Goal: Information Seeking & Learning: Learn about a topic

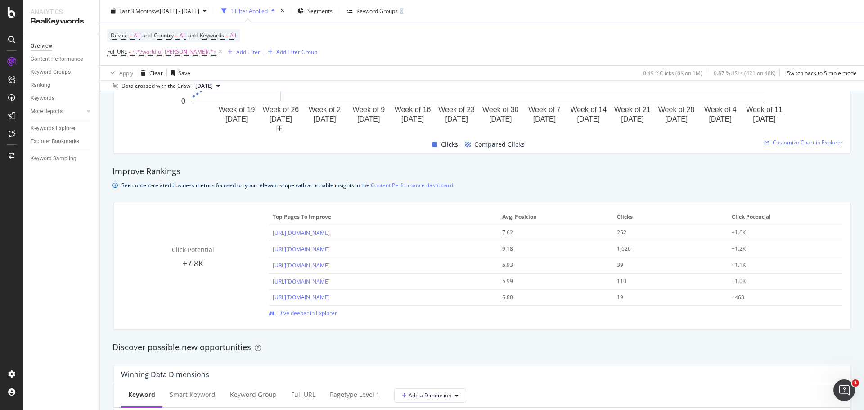
scroll to position [540, 0]
click at [314, 316] on span "Dive deeper in Explorer" at bounding box center [307, 313] width 59 height 8
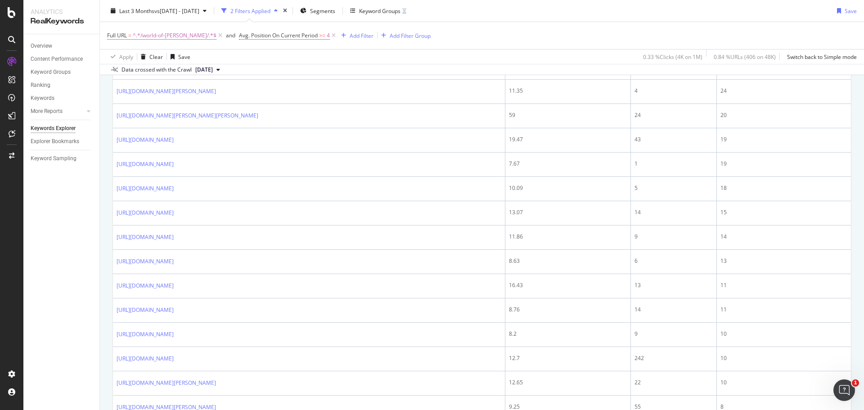
scroll to position [765, 0]
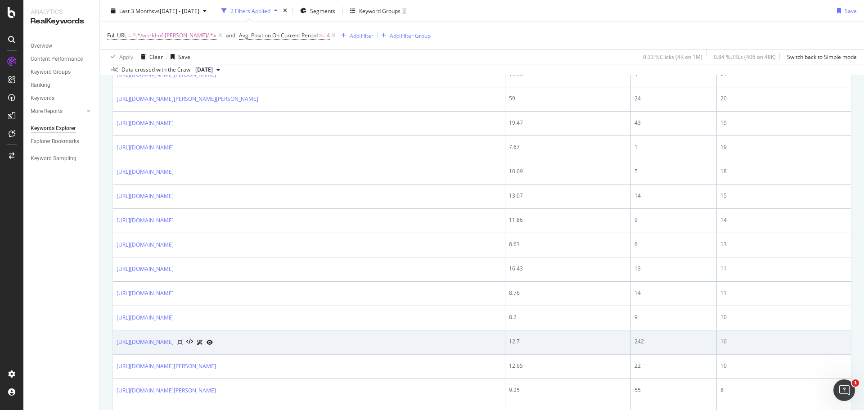
click at [183, 342] on icon at bounding box center [179, 341] width 5 height 5
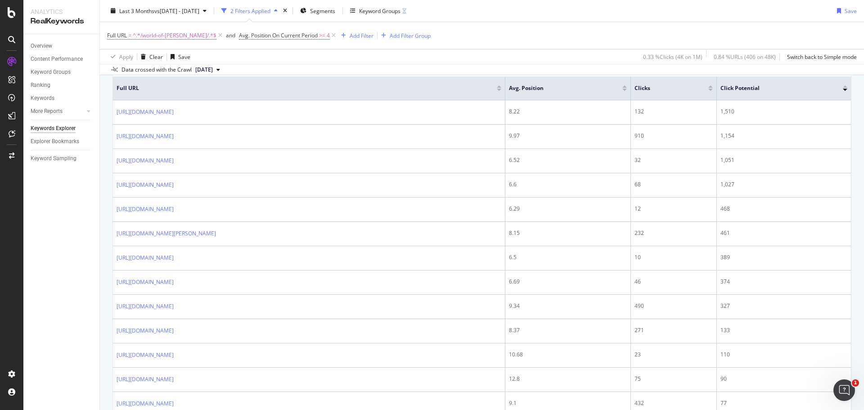
scroll to position [315, 0]
click at [713, 90] on div at bounding box center [710, 89] width 4 height 2
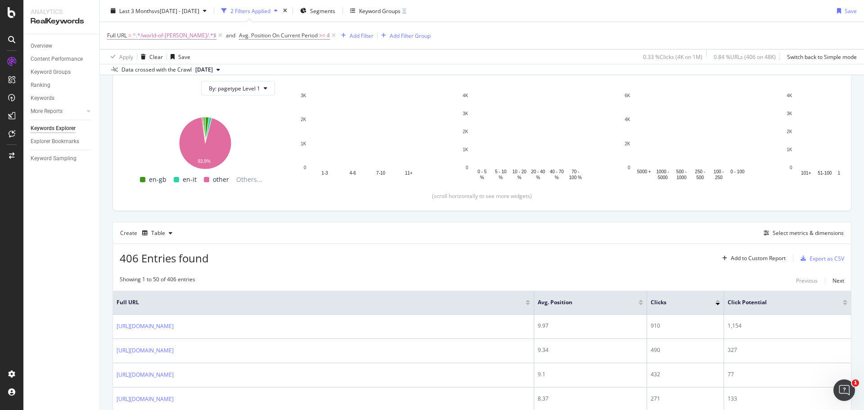
scroll to position [315, 0]
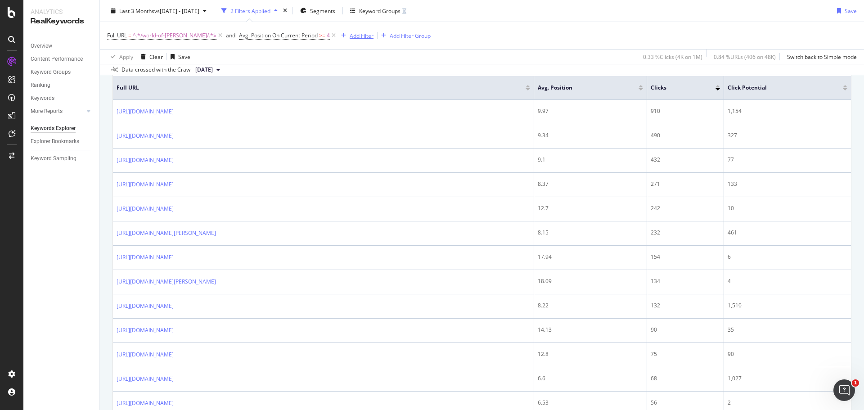
click at [350, 32] on div "Add Filter" at bounding box center [362, 35] width 24 height 8
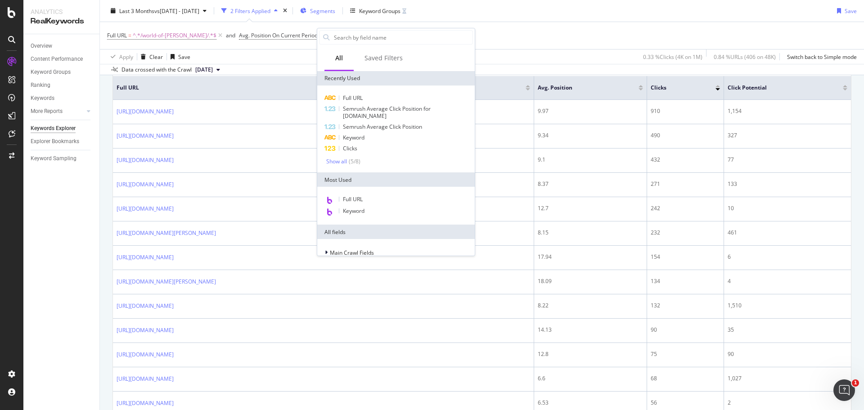
click at [335, 12] on span "Segments" at bounding box center [322, 11] width 25 height 8
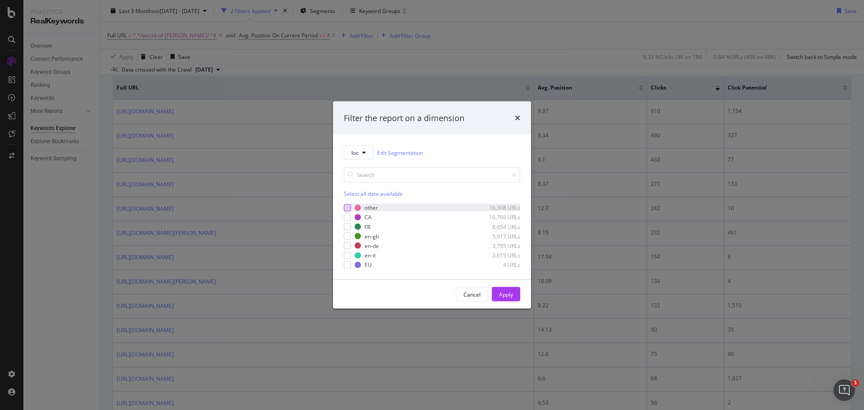
click at [348, 206] on div "modal" at bounding box center [347, 207] width 7 height 7
click at [515, 289] on button "Apply" at bounding box center [506, 294] width 28 height 14
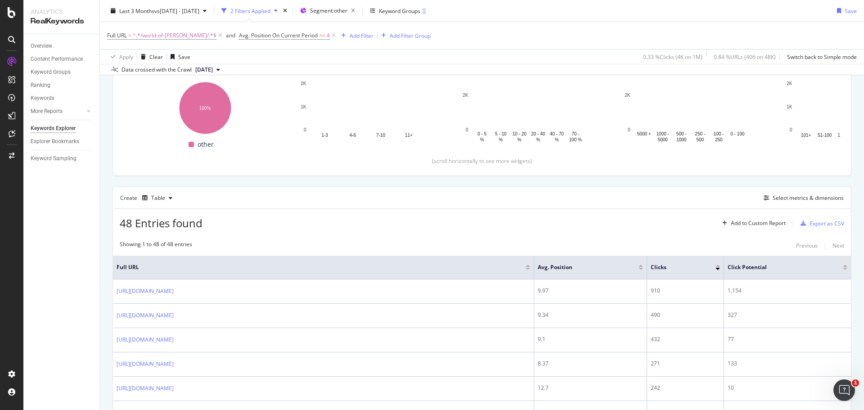
scroll to position [135, 0]
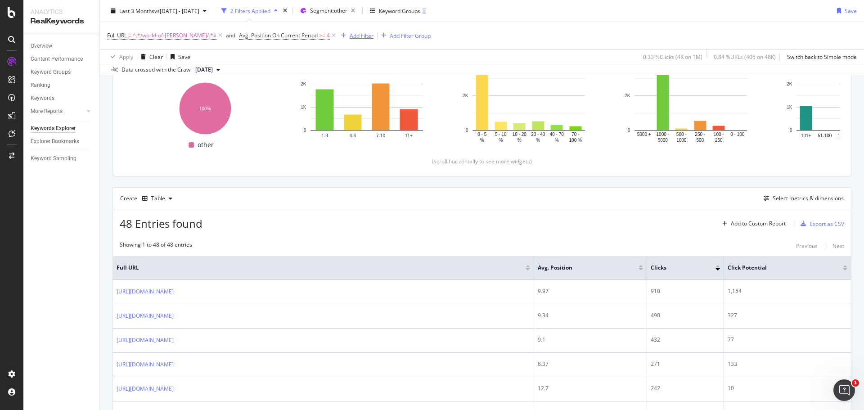
click at [350, 33] on div "Add Filter" at bounding box center [362, 35] width 24 height 8
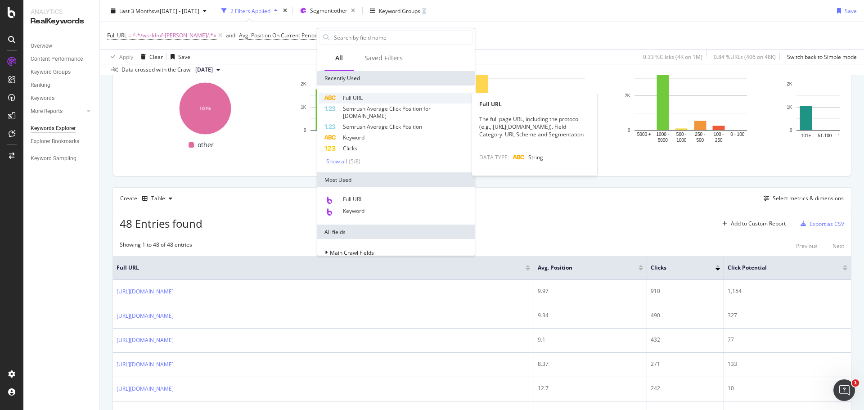
click at [388, 98] on div "Full URL" at bounding box center [396, 98] width 154 height 11
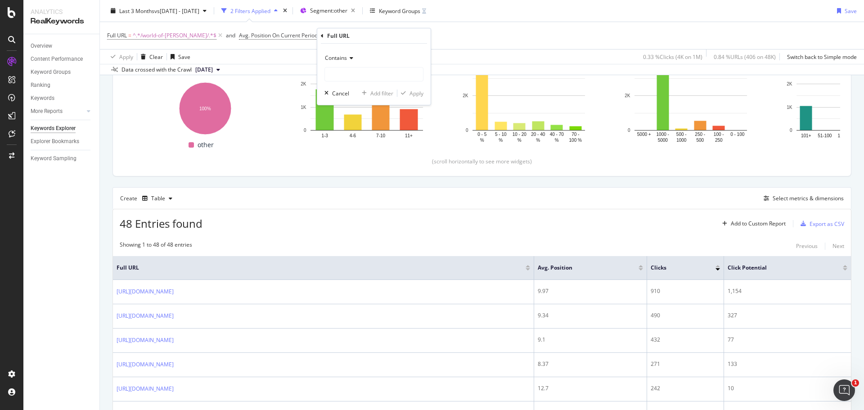
click at [325, 57] on span "Contains" at bounding box center [336, 58] width 22 height 8
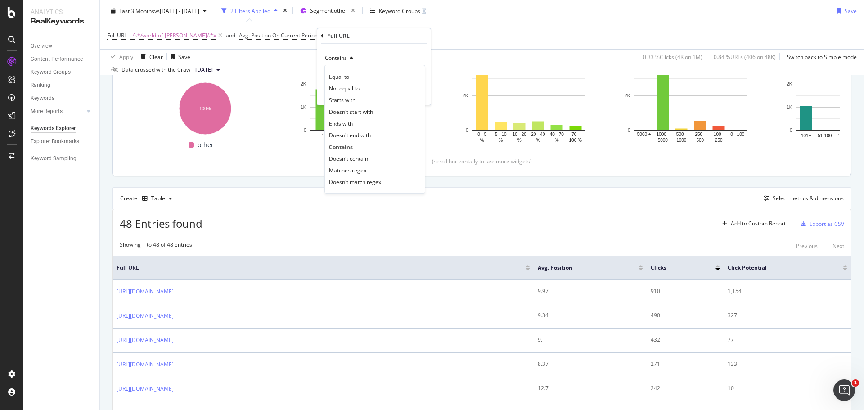
click at [346, 157] on span "Doesn't contain" at bounding box center [348, 159] width 39 height 8
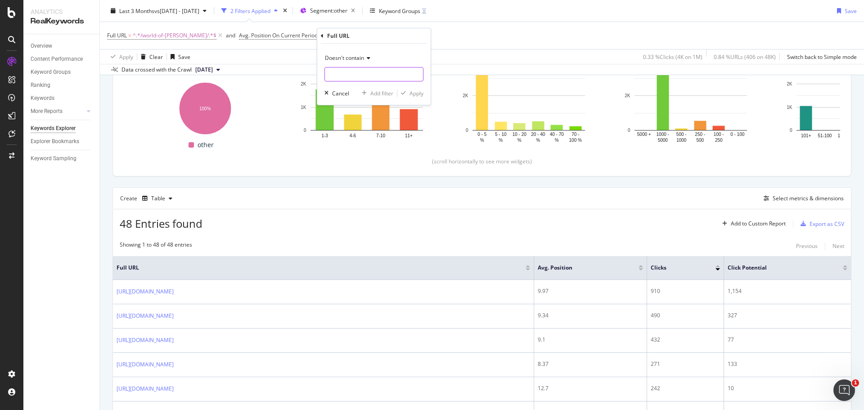
click at [365, 80] on input "text" at bounding box center [374, 74] width 98 height 14
type input "stories"
click at [415, 94] on div "Apply" at bounding box center [416, 94] width 14 height 8
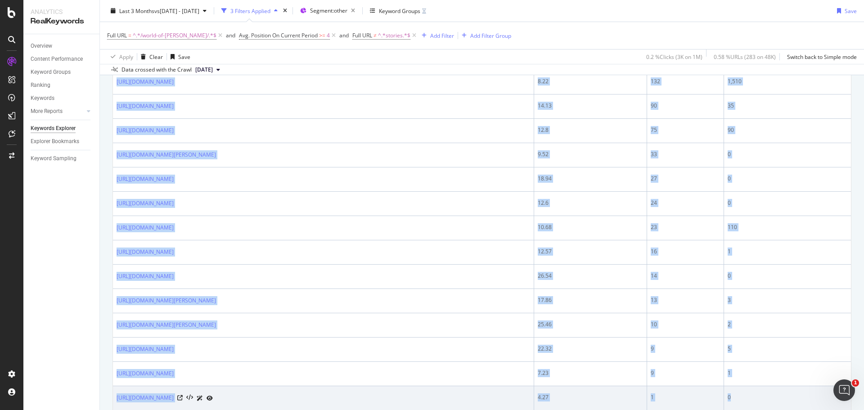
scroll to position [469, 0]
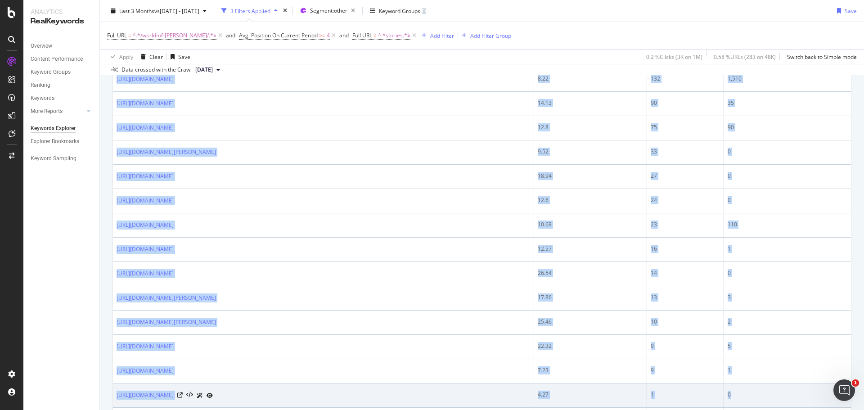
drag, startPoint x: 113, startPoint y: 157, endPoint x: 753, endPoint y: 386, distance: 680.0
click at [753, 386] on tbody "[URL][DOMAIN_NAME] 9.97 910 1,154 [URL][DOMAIN_NAME] 12.7 242 10 [URL][DOMAIN_N…" at bounding box center [482, 274] width 738 height 656
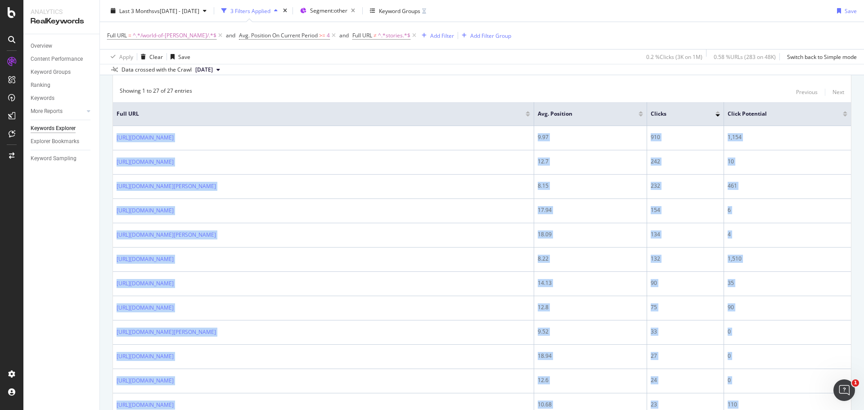
scroll to position [379, 0]
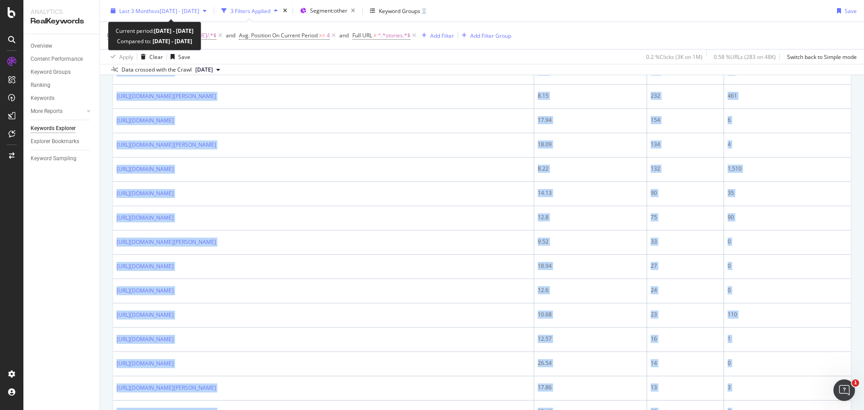
click at [199, 9] on span "vs [DATE] - [DATE]" at bounding box center [176, 11] width 45 height 8
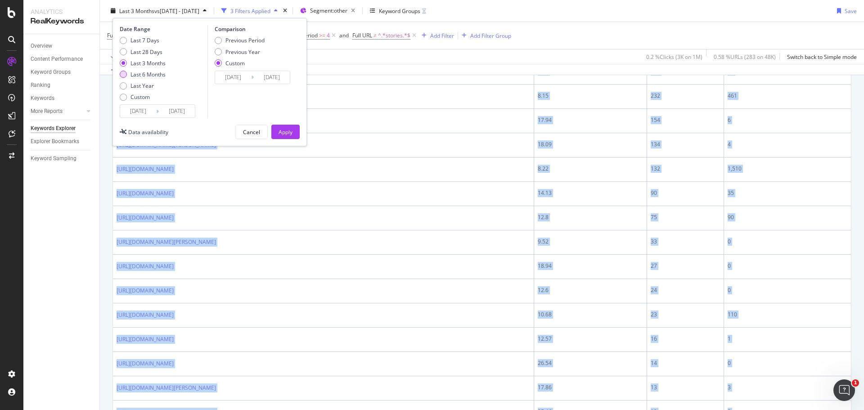
click at [126, 77] on div "Last 6 Months" at bounding box center [143, 75] width 46 height 8
type input "[DATE]"
click at [282, 130] on div "Apply" at bounding box center [285, 132] width 14 height 8
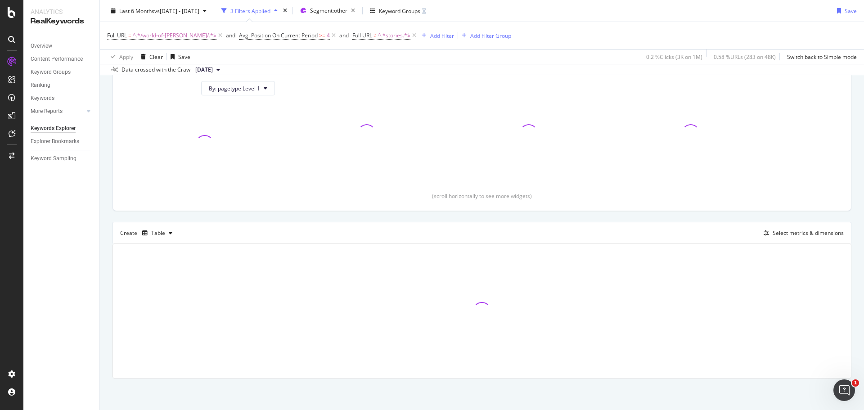
scroll to position [100, 0]
click at [330, 36] on icon at bounding box center [334, 35] width 8 height 9
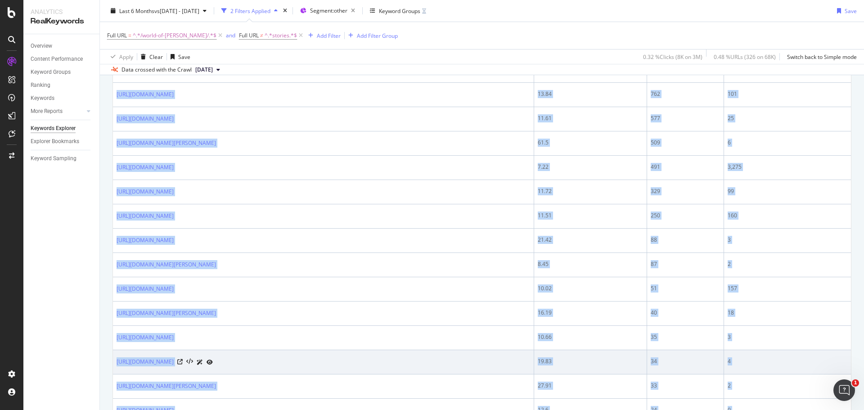
scroll to position [490, 0]
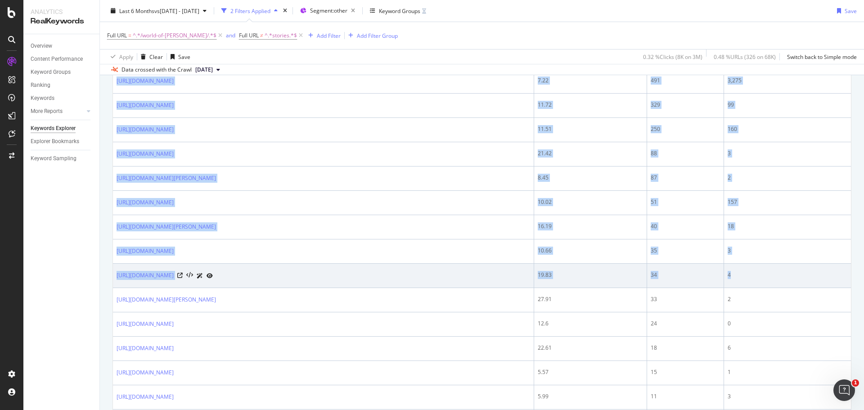
drag, startPoint x: 145, startPoint y: 115, endPoint x: 757, endPoint y: 283, distance: 635.0
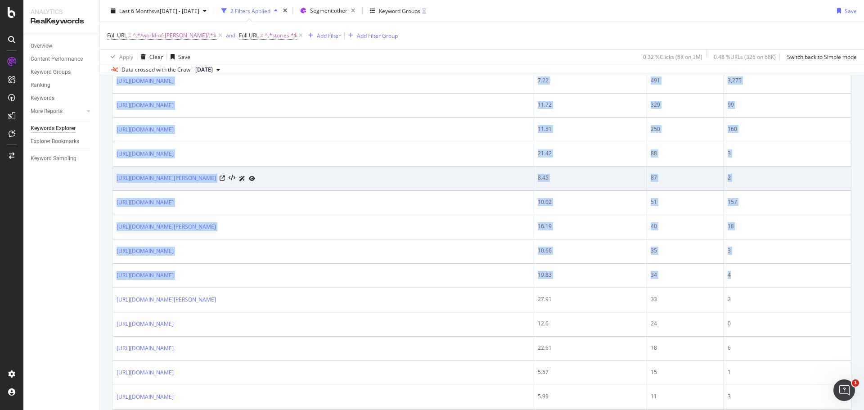
copy table "Full URL Avg. Position Clicks Click Potential 12.01 7,583 7,395 [URL][DOMAIN_NA…"
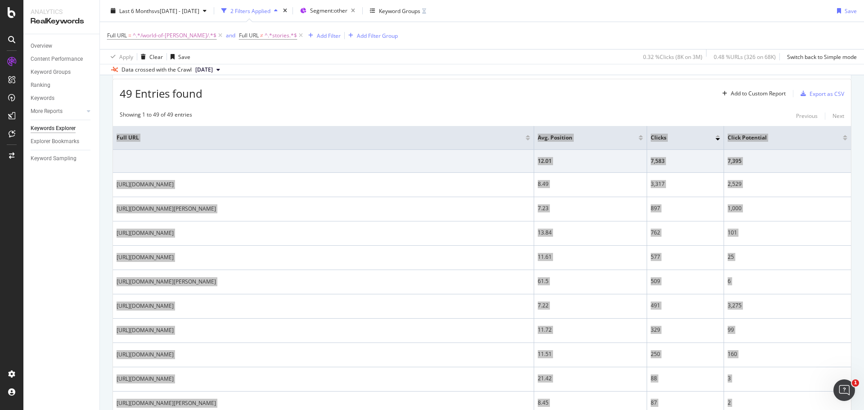
scroll to position [85, 0]
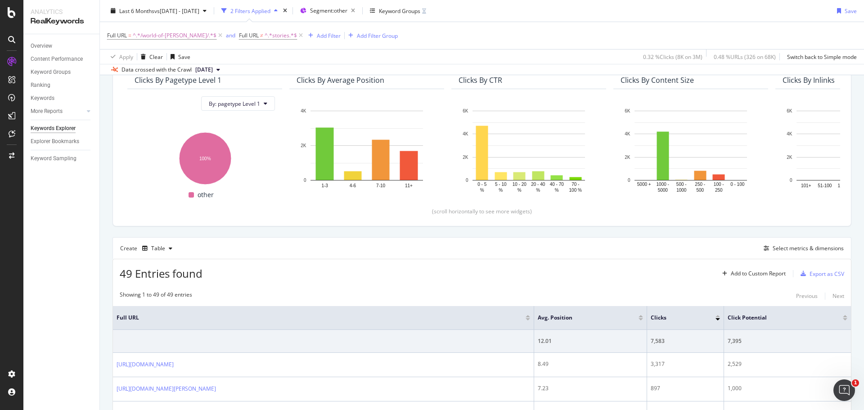
click at [617, 265] on div "49 Entries found Add to Custom Report Export as CSV" at bounding box center [482, 270] width 738 height 22
click at [817, 274] on div "Export as CSV" at bounding box center [826, 274] width 35 height 8
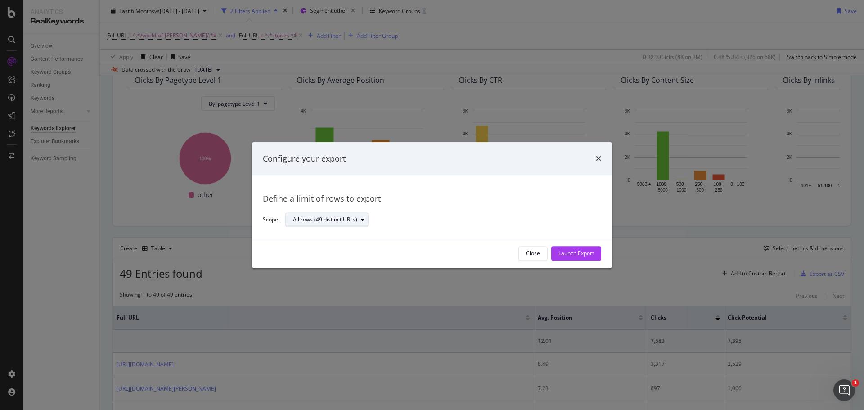
click at [330, 220] on div "All rows (49 distinct URLs)" at bounding box center [325, 219] width 64 height 5
click at [327, 247] on div "Define a limit" at bounding box center [312, 250] width 33 height 8
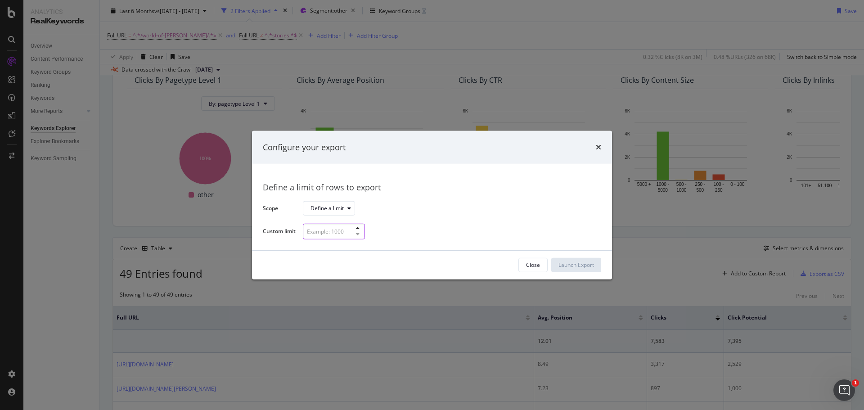
click at [339, 234] on input "modal" at bounding box center [334, 232] width 62 height 16
type input "20"
click at [592, 266] on div "Launch Export" at bounding box center [576, 265] width 36 height 8
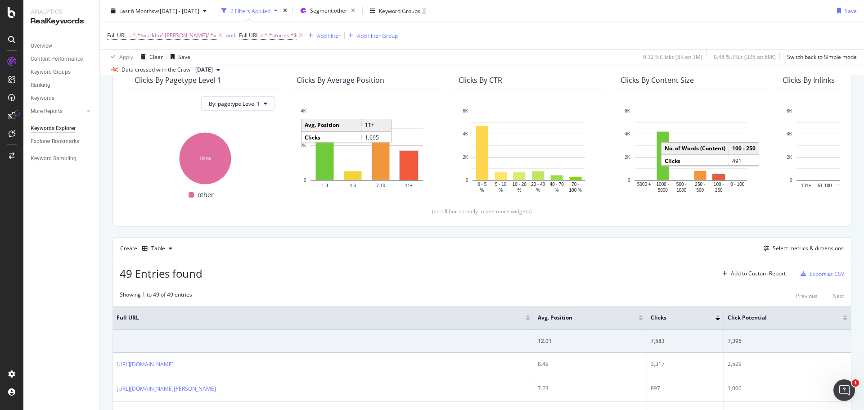
click at [522, 242] on div "Create Table Select metrics & dimensions" at bounding box center [481, 248] width 739 height 22
click at [297, 35] on icon at bounding box center [301, 35] width 8 height 9
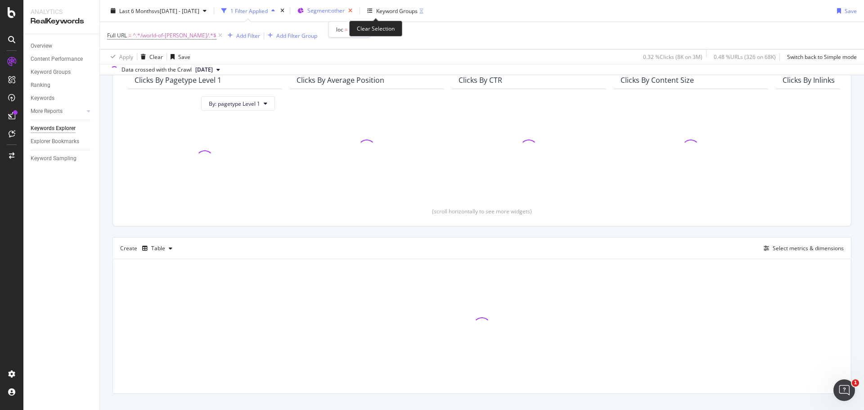
click at [356, 9] on icon "button" at bounding box center [350, 10] width 11 height 13
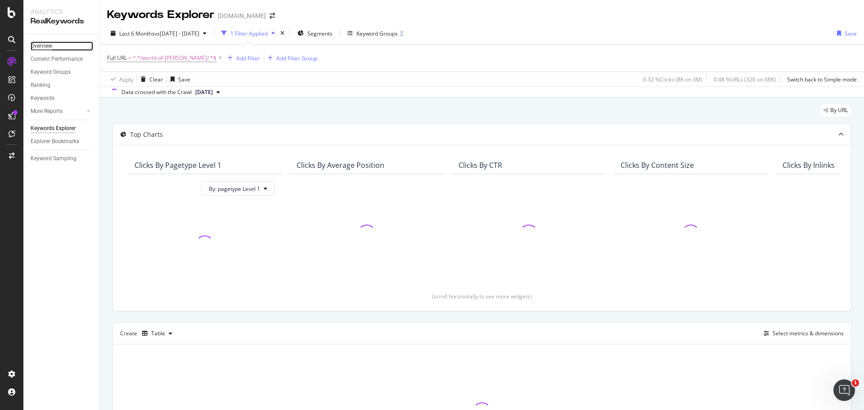
click at [45, 49] on div "Overview" at bounding box center [42, 45] width 22 height 9
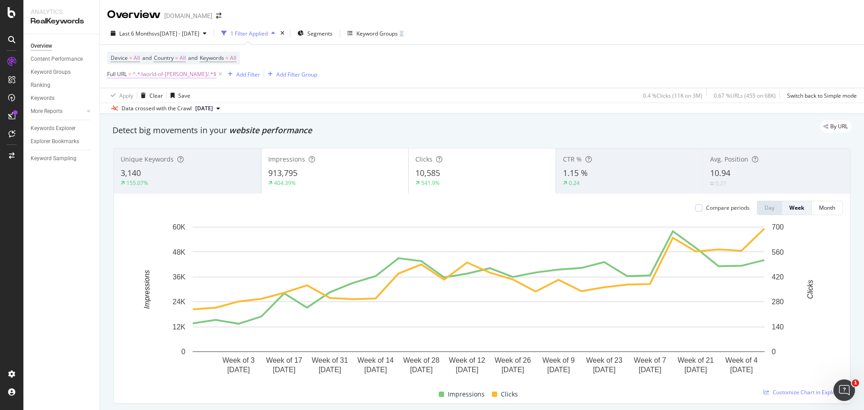
click at [171, 77] on span "^.*/world-of-[PERSON_NAME]/.*$" at bounding box center [175, 74] width 84 height 13
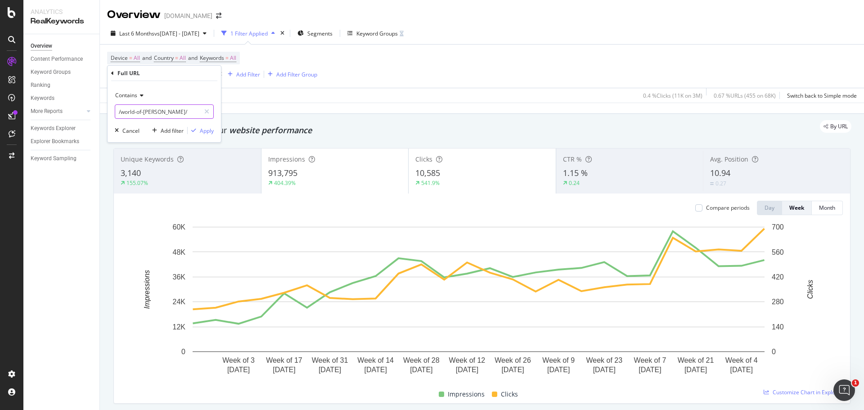
paste input "?prefn1"
type input "?prefn1"
click at [201, 129] on div "Apply" at bounding box center [207, 131] width 14 height 8
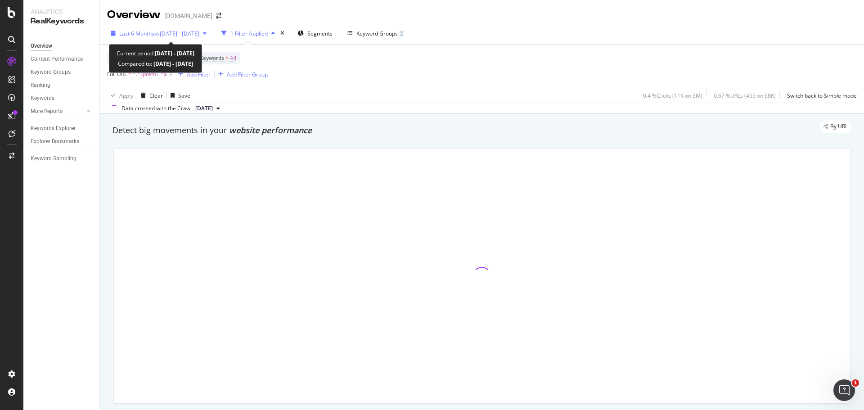
click at [199, 33] on span "vs [DATE] - [DATE]" at bounding box center [176, 34] width 45 height 8
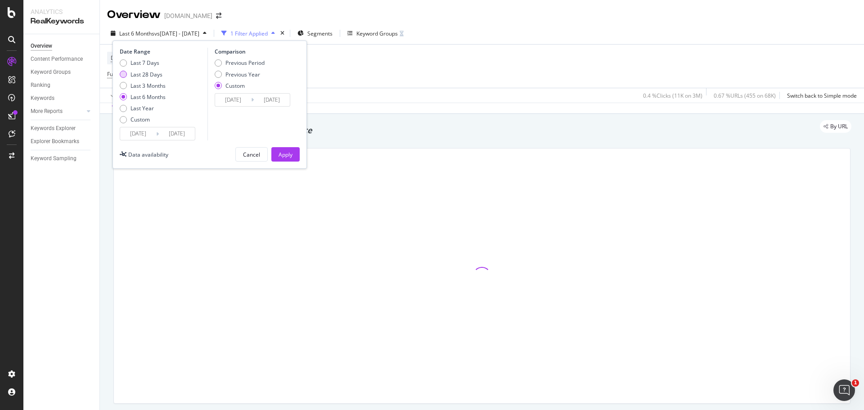
click at [125, 76] on div "Last 28 Days" at bounding box center [123, 74] width 7 height 7
type input "[DATE]"
click at [221, 77] on div "Previous Year" at bounding box center [240, 75] width 50 height 8
type input "[DATE]"
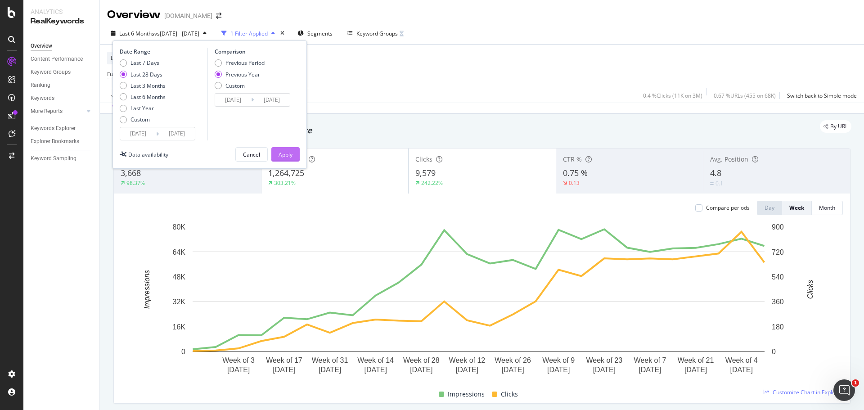
click at [289, 153] on div "Apply" at bounding box center [285, 155] width 14 height 8
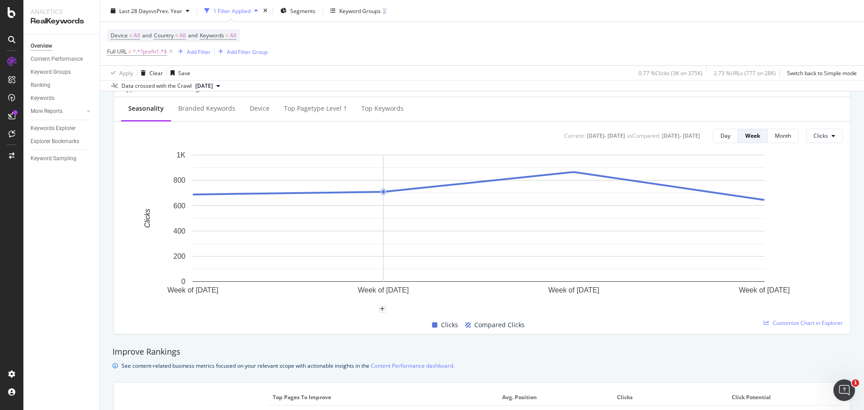
scroll to position [495, 0]
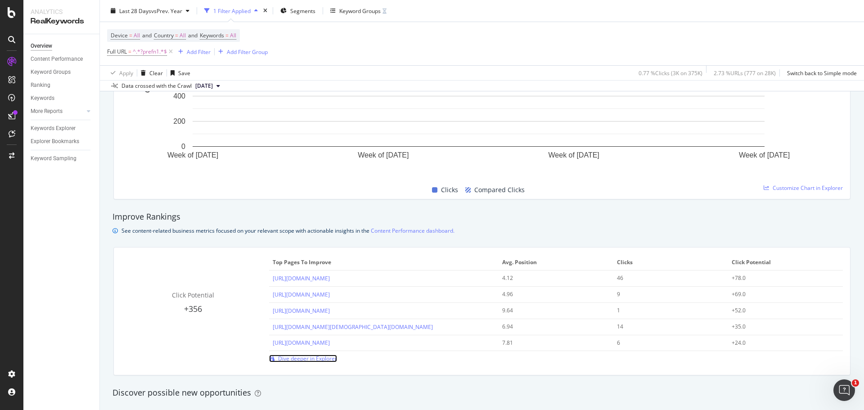
click at [321, 357] on span "Dive deeper in Explorer" at bounding box center [307, 358] width 59 height 8
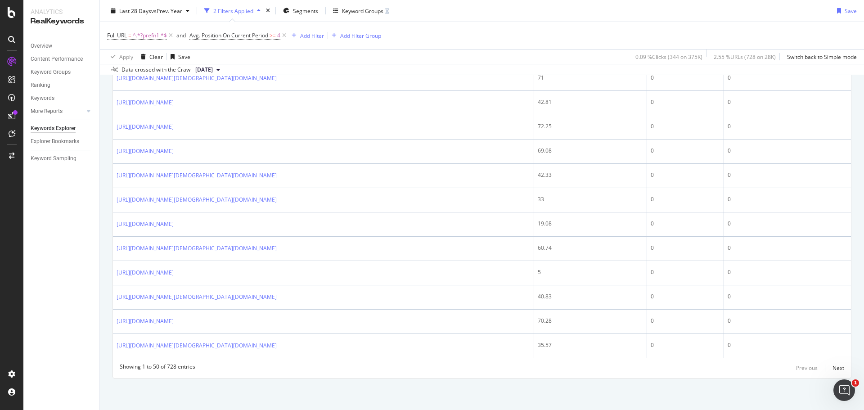
scroll to position [1455, 0]
drag, startPoint x: 594, startPoint y: 341, endPoint x: 849, endPoint y: 336, distance: 254.7
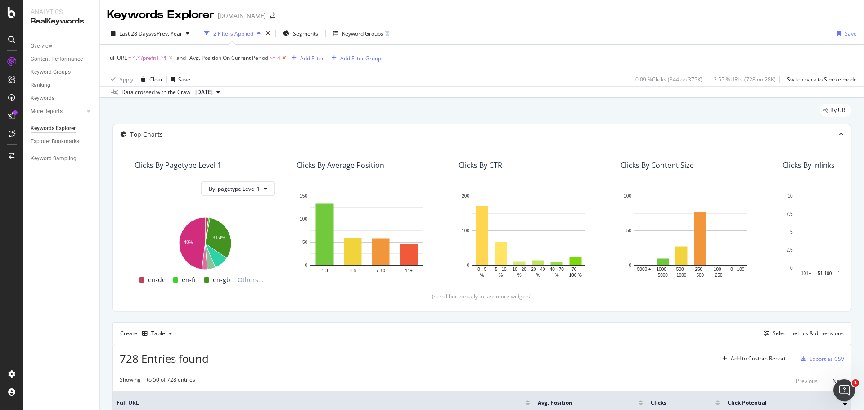
click at [285, 54] on icon at bounding box center [284, 58] width 8 height 9
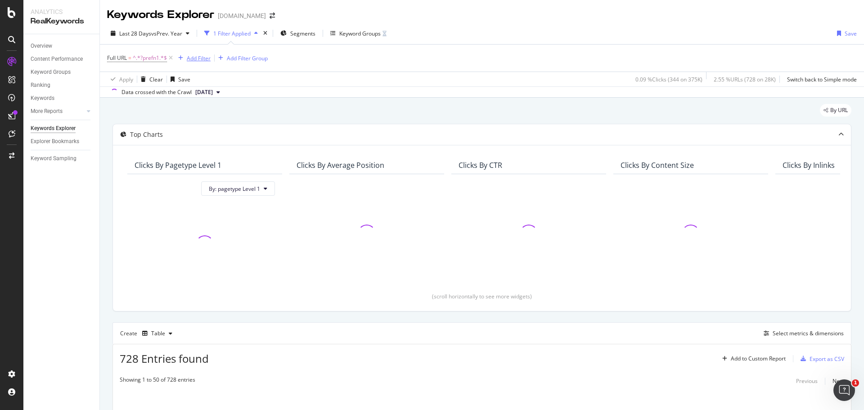
click at [196, 53] on button "Add Filter" at bounding box center [193, 58] width 36 height 11
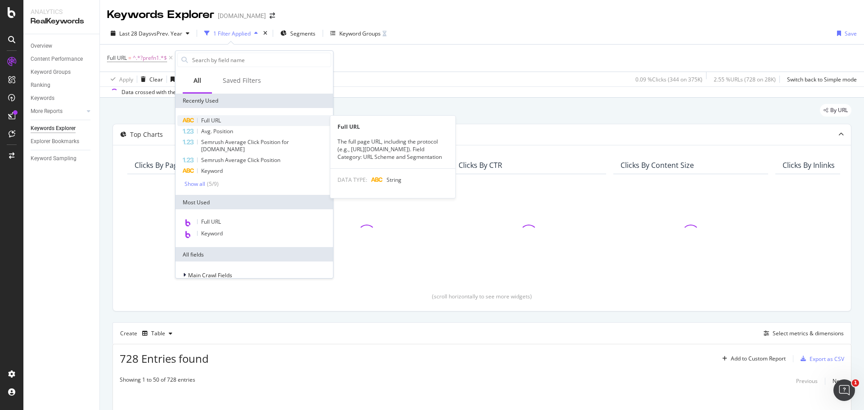
click at [226, 122] on div "Full URL" at bounding box center [254, 120] width 154 height 11
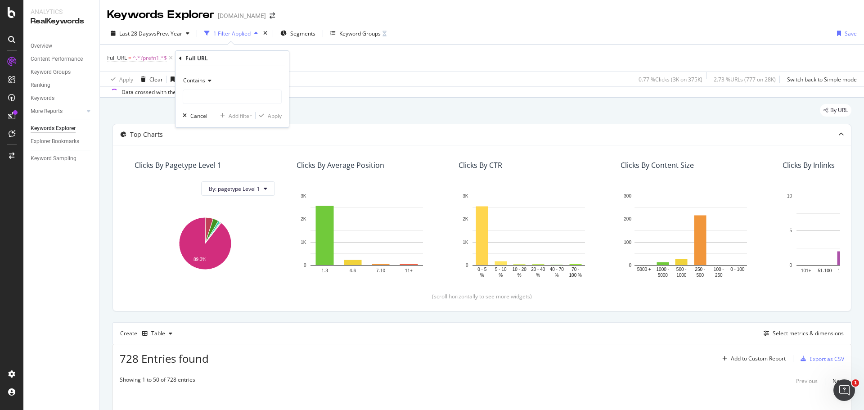
click at [208, 78] on icon at bounding box center [208, 80] width 6 height 5
click at [206, 176] on div "Doesn't contain" at bounding box center [233, 181] width 96 height 12
click at [217, 90] on input "text" at bounding box center [232, 97] width 98 height 14
type input "campaign"
click at [264, 112] on div "Apply" at bounding box center [269, 116] width 26 height 8
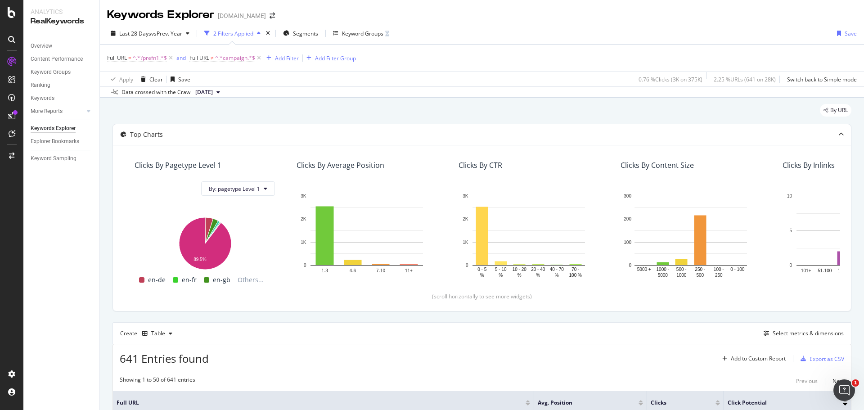
click at [282, 57] on div "Add Filter" at bounding box center [287, 58] width 24 height 8
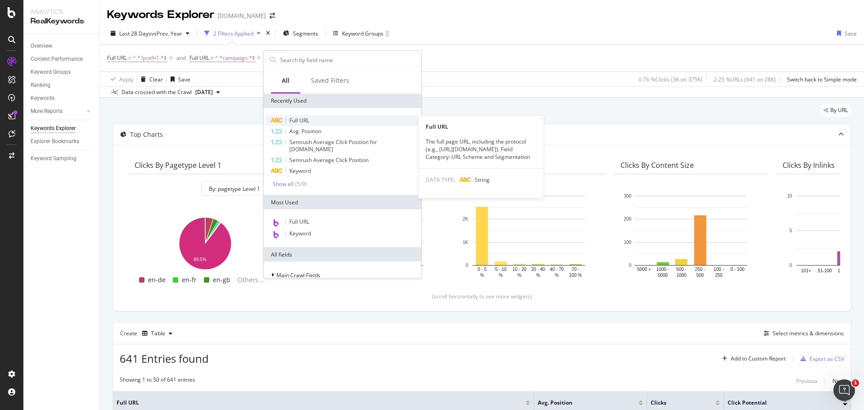
click at [305, 120] on span "Full URL" at bounding box center [299, 121] width 20 height 8
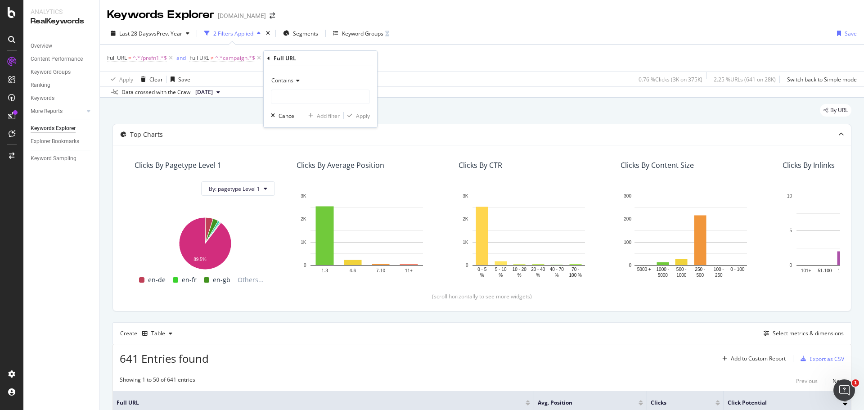
click at [286, 81] on span "Contains" at bounding box center [282, 80] width 22 height 8
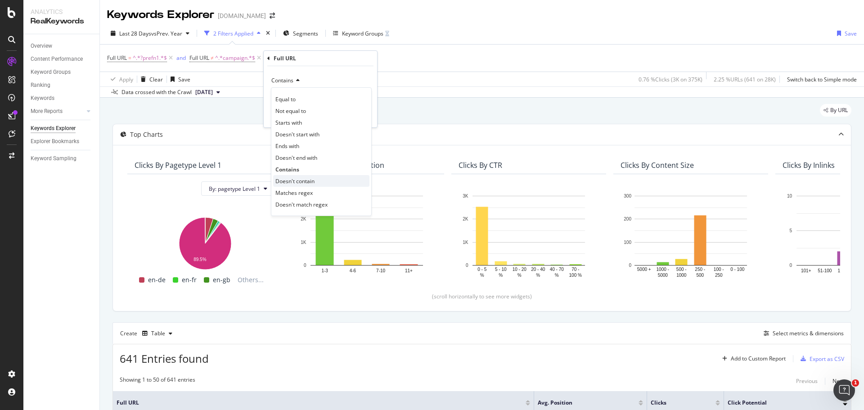
click at [319, 181] on div "Doesn't contain" at bounding box center [321, 181] width 96 height 12
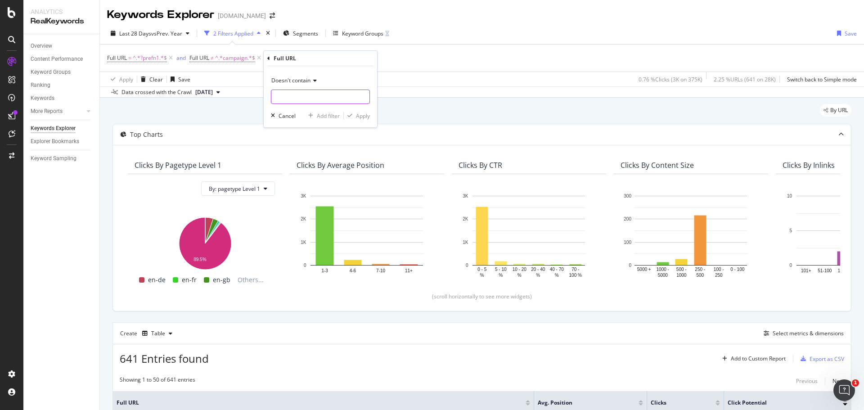
click at [309, 90] on input "text" at bounding box center [320, 97] width 98 height 14
type input "collection"
click at [359, 114] on div "Apply" at bounding box center [363, 116] width 14 height 8
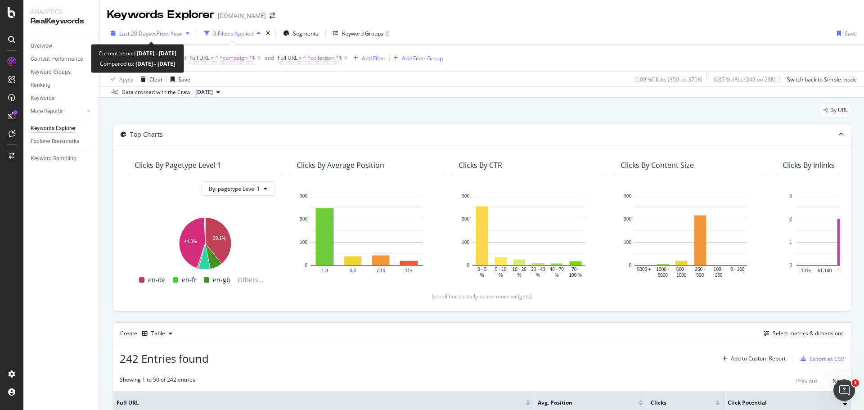
click at [177, 36] on span "vs Prev. Year" at bounding box center [166, 34] width 31 height 8
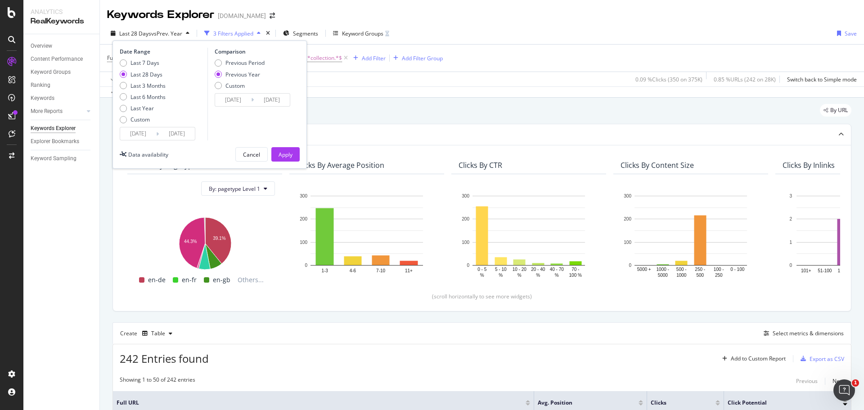
click at [177, 36] on span "vs Prev. Year" at bounding box center [166, 34] width 31 height 8
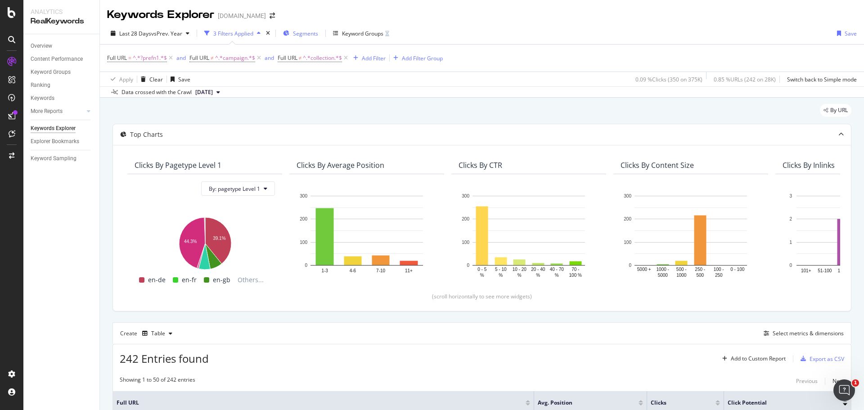
click at [311, 34] on span "Segments" at bounding box center [305, 34] width 25 height 8
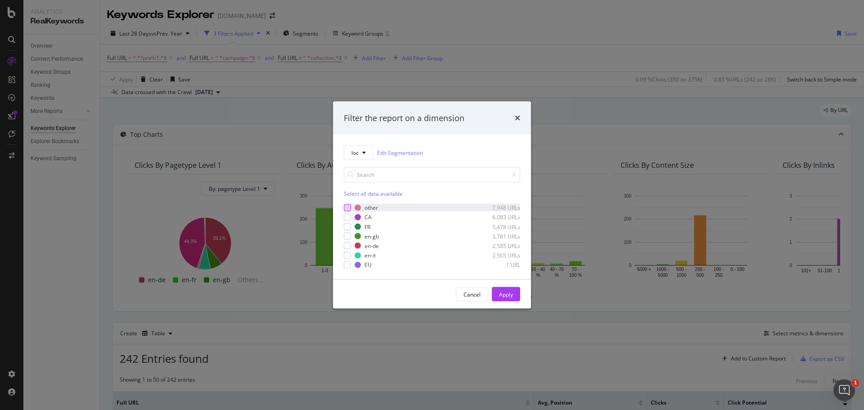
click at [344, 205] on div "modal" at bounding box center [347, 207] width 7 height 7
click at [502, 291] on div "Apply" at bounding box center [506, 294] width 14 height 8
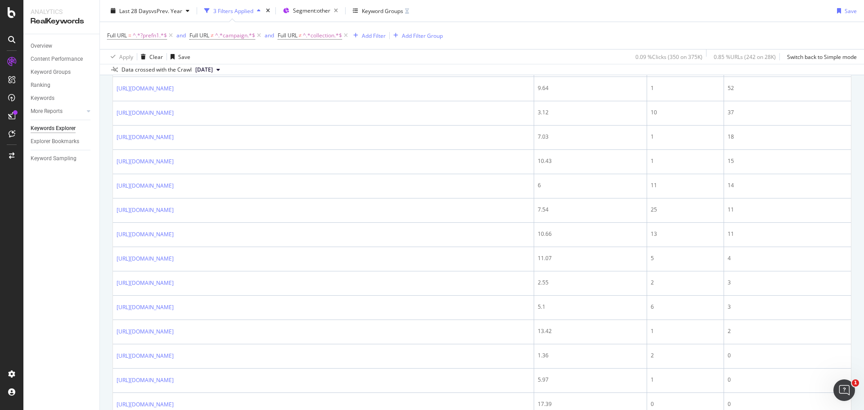
scroll to position [275, 0]
